Goal: Browse casually

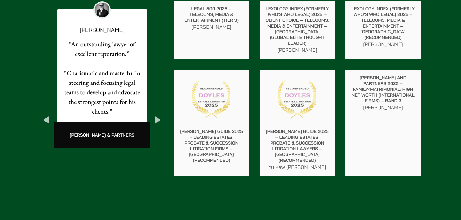
scroll to position [1147, 0]
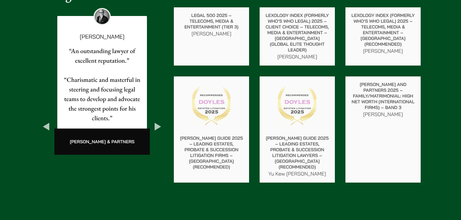
click at [157, 121] on button "Next" at bounding box center [158, 127] width 12 height 12
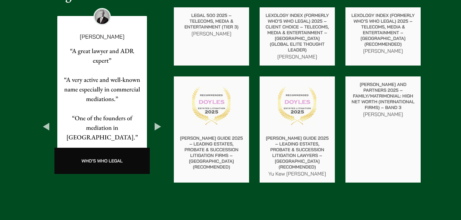
click at [159, 121] on button "Next" at bounding box center [158, 127] width 12 height 12
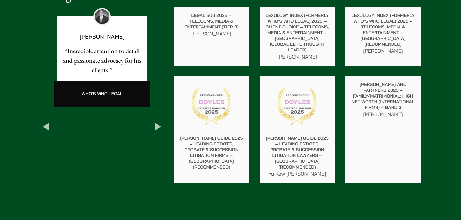
click at [159, 121] on button "Next" at bounding box center [158, 127] width 12 height 12
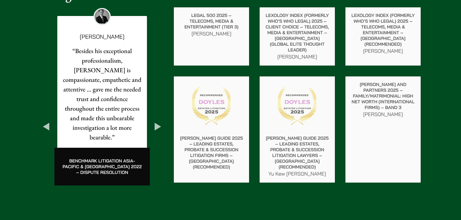
click at [159, 121] on button "Next" at bounding box center [158, 127] width 12 height 12
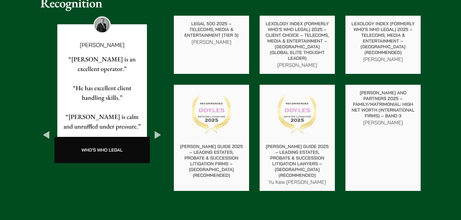
scroll to position [1135, 0]
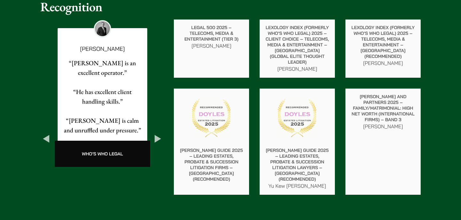
click at [151, 119] on div "[PERSON_NAME] “[PERSON_NAME] is an excellent operator.” “He has excellent clien…" at bounding box center [103, 95] width 124 height 151
click at [155, 133] on button "Next" at bounding box center [158, 139] width 12 height 12
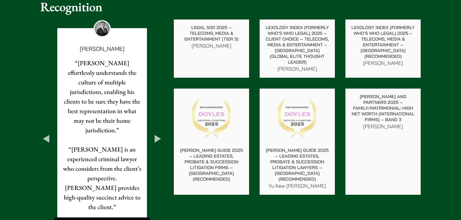
click at [157, 133] on button "Next" at bounding box center [158, 139] width 12 height 12
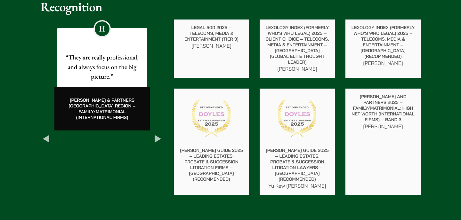
click at [157, 133] on button "Next" at bounding box center [158, 139] width 12 height 12
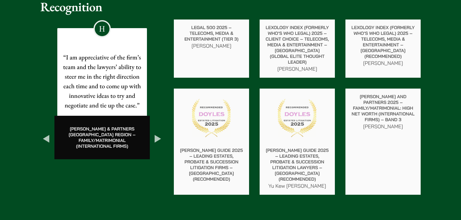
click at [157, 133] on button "Next" at bounding box center [158, 139] width 12 height 12
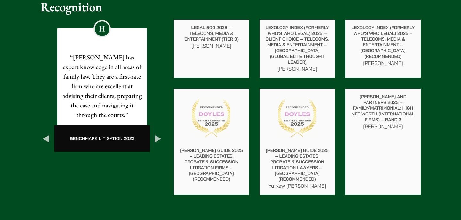
click at [157, 133] on button "Next" at bounding box center [158, 139] width 12 height 12
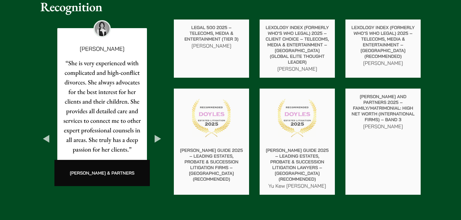
click at [157, 133] on button "Next" at bounding box center [158, 139] width 12 height 12
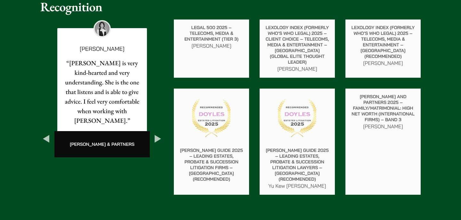
click at [158, 133] on button "Next" at bounding box center [158, 139] width 12 height 12
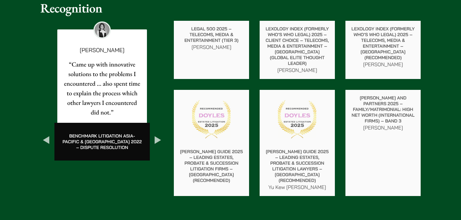
scroll to position [1134, 0]
